Goal: Task Accomplishment & Management: Use online tool/utility

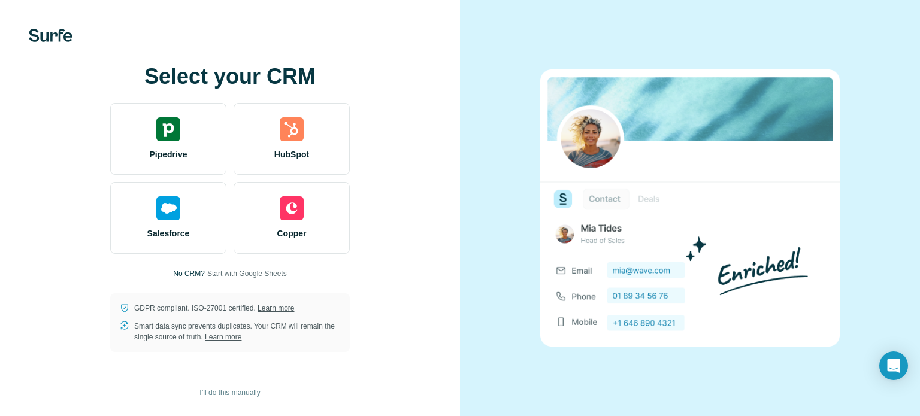
click at [239, 274] on span "Start with Google Sheets" at bounding box center [247, 273] width 80 height 11
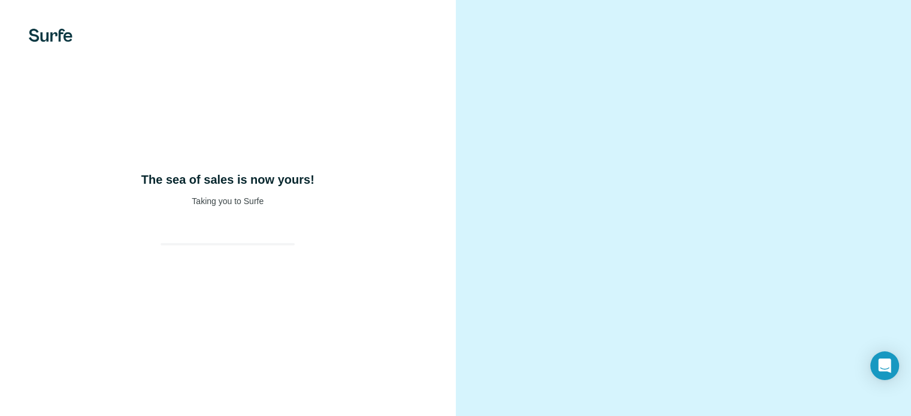
click at [594, 120] on video at bounding box center [683, 208] width 389 height 194
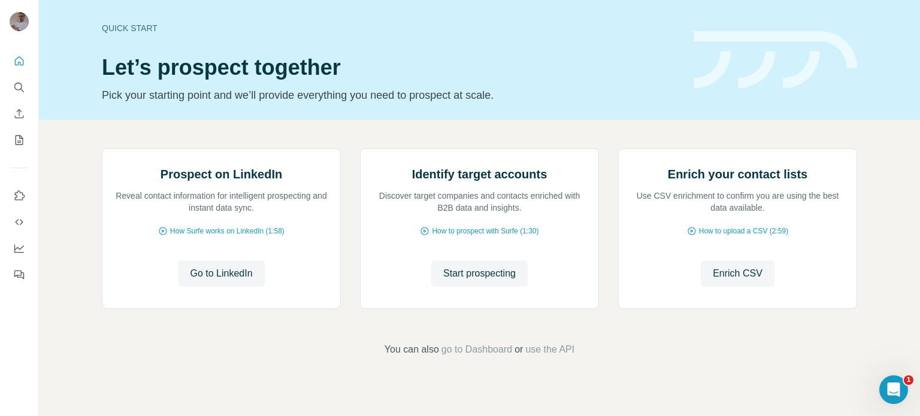
scroll to position [101, 0]
click at [232, 281] on span "Go to LinkedIn" at bounding box center [221, 274] width 62 height 14
click at [488, 281] on span "Start prospecting" at bounding box center [479, 274] width 72 height 14
